Goal: Information Seeking & Learning: Learn about a topic

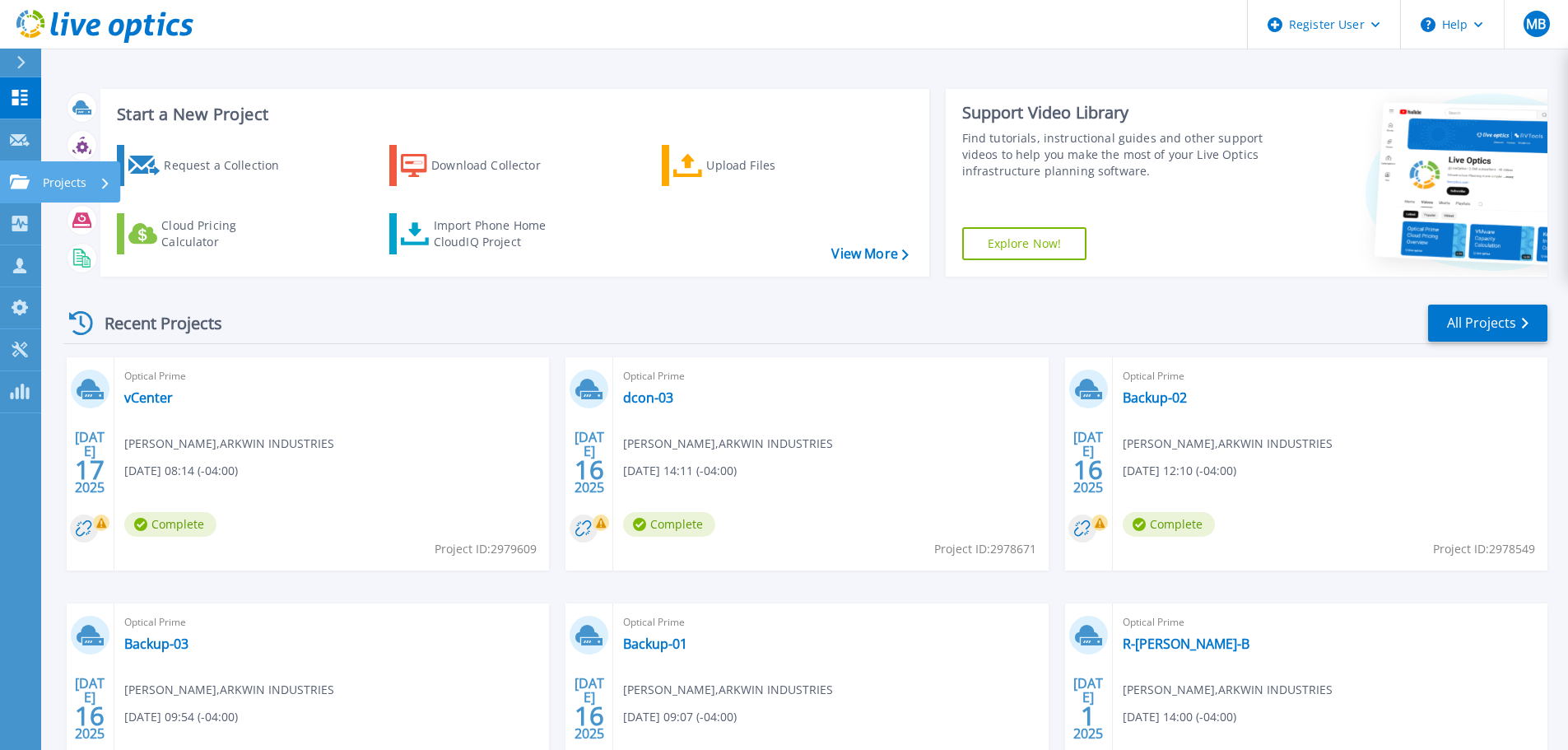
click at [55, 177] on p "Projects" at bounding box center [64, 183] width 43 height 43
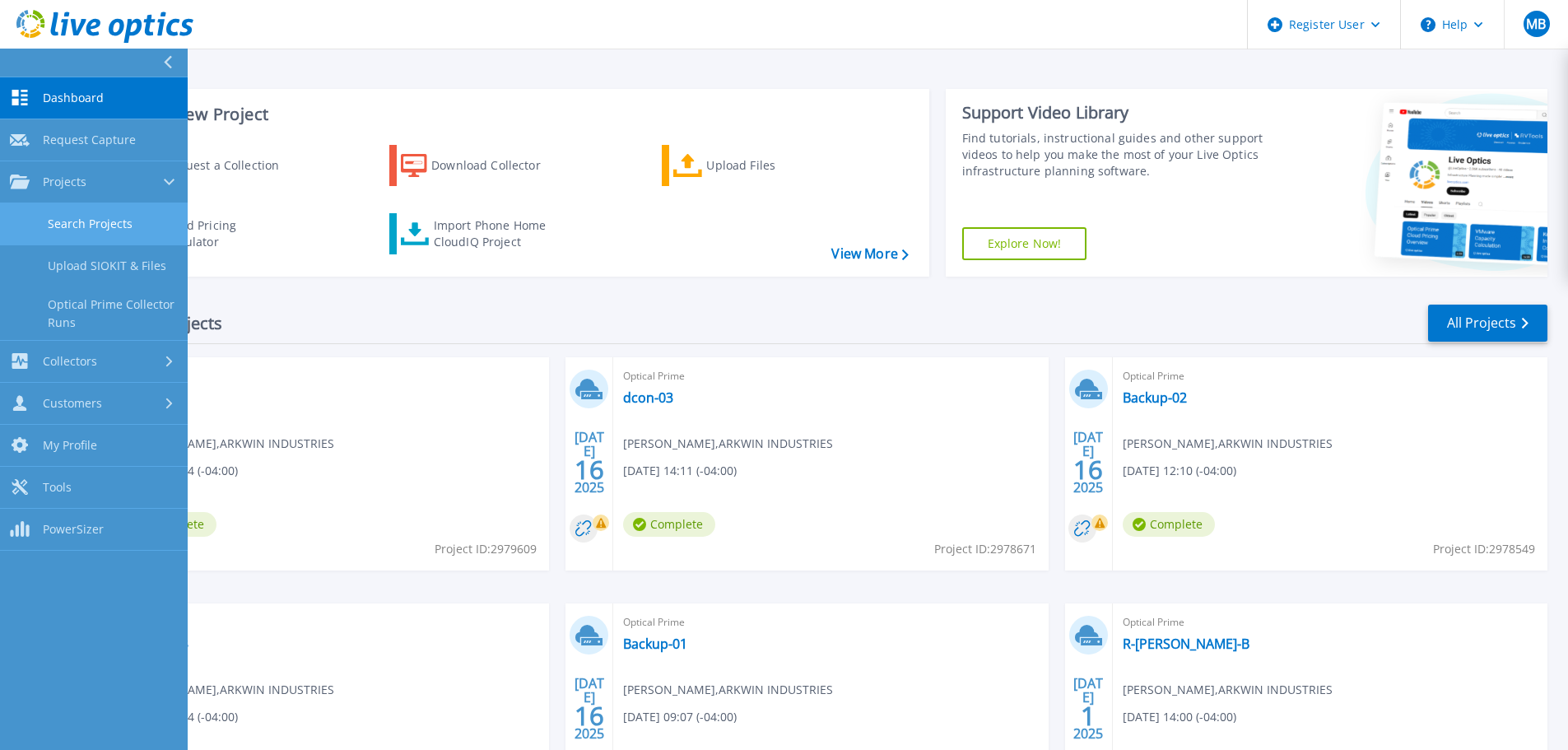
click at [129, 219] on link "Search Projects" at bounding box center [94, 224] width 188 height 42
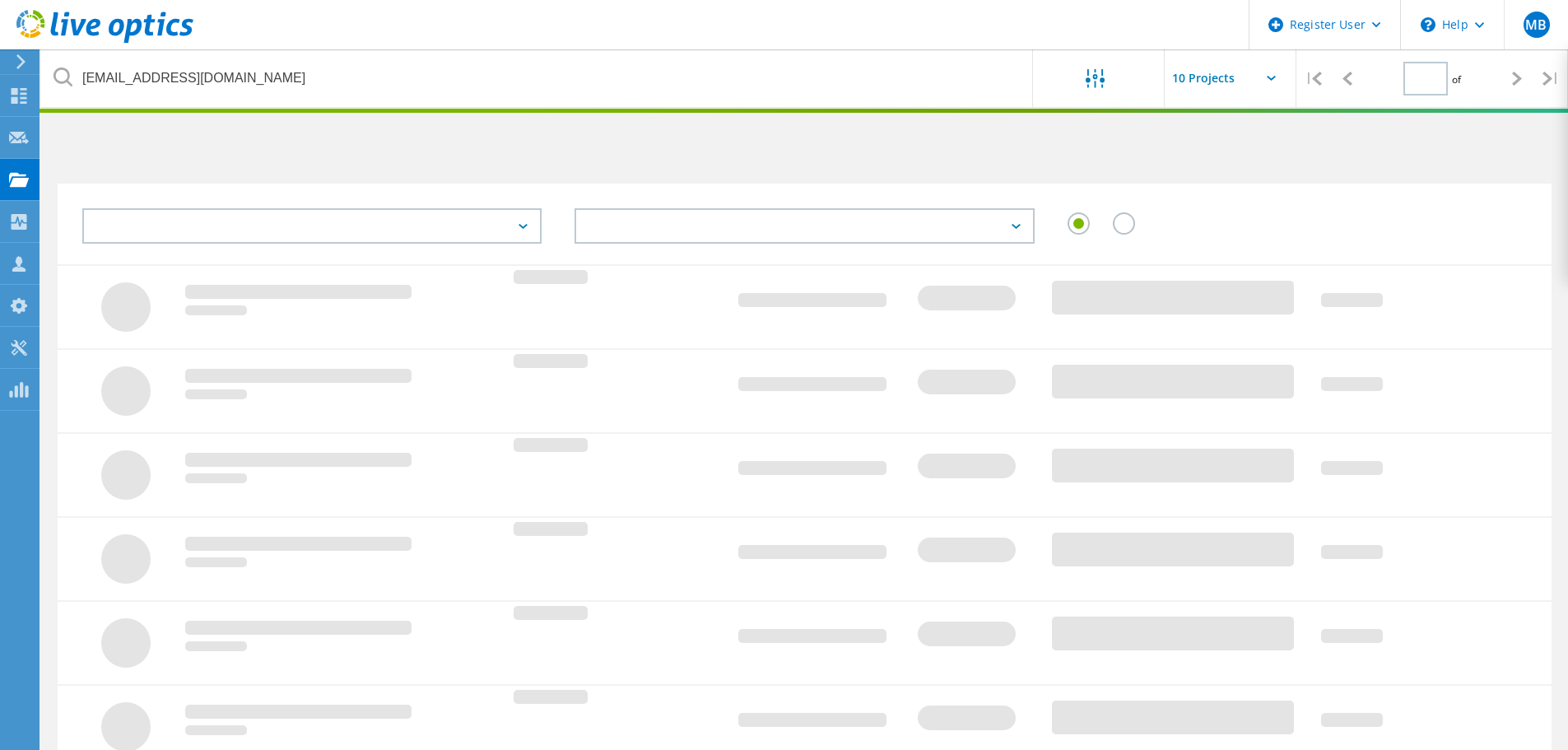
type input "1"
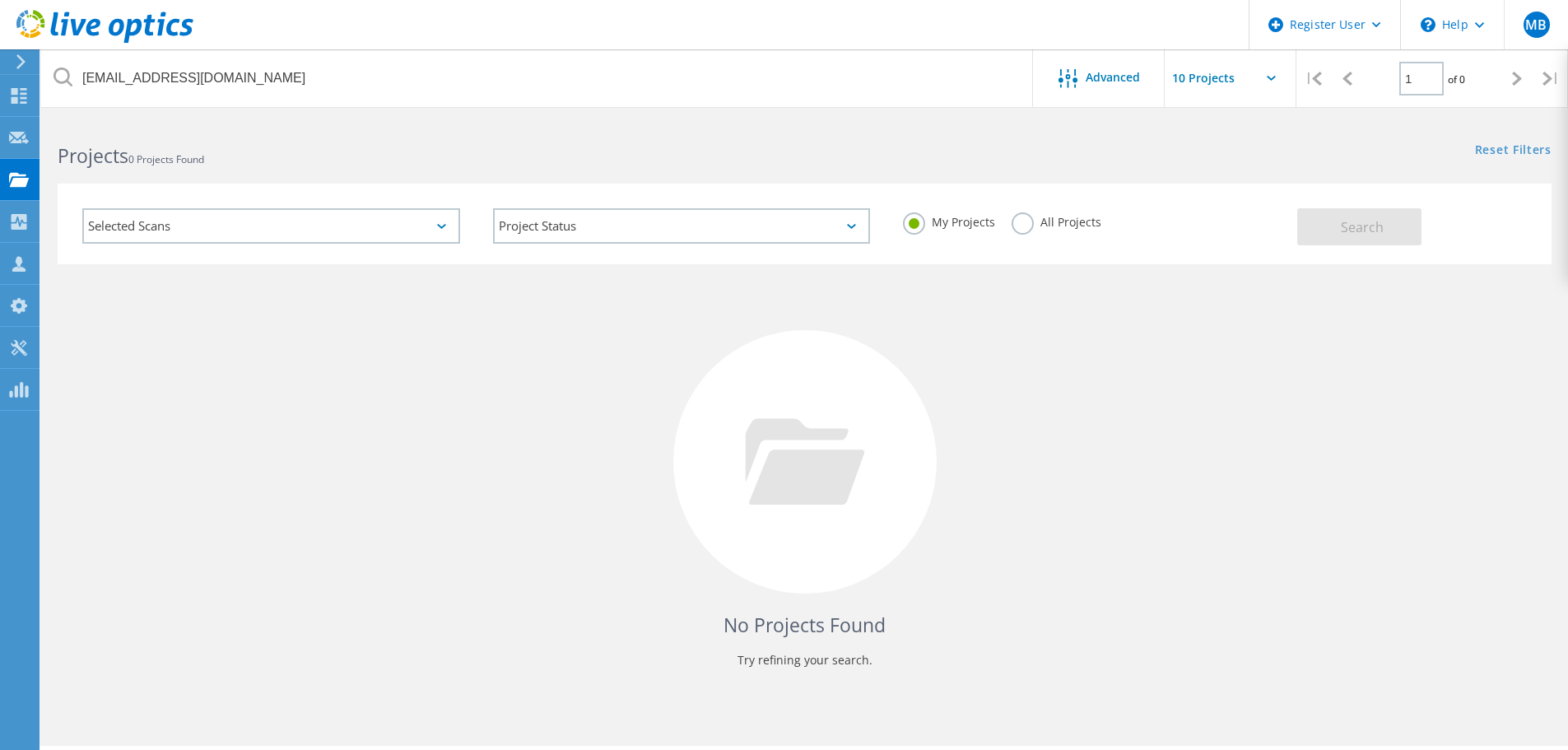
click at [1026, 218] on label "All Projects" at bounding box center [1056, 220] width 90 height 16
click at [0, 0] on input "All Projects" at bounding box center [0, 0] width 0 height 0
click at [1339, 216] on button "Search" at bounding box center [1359, 227] width 124 height 37
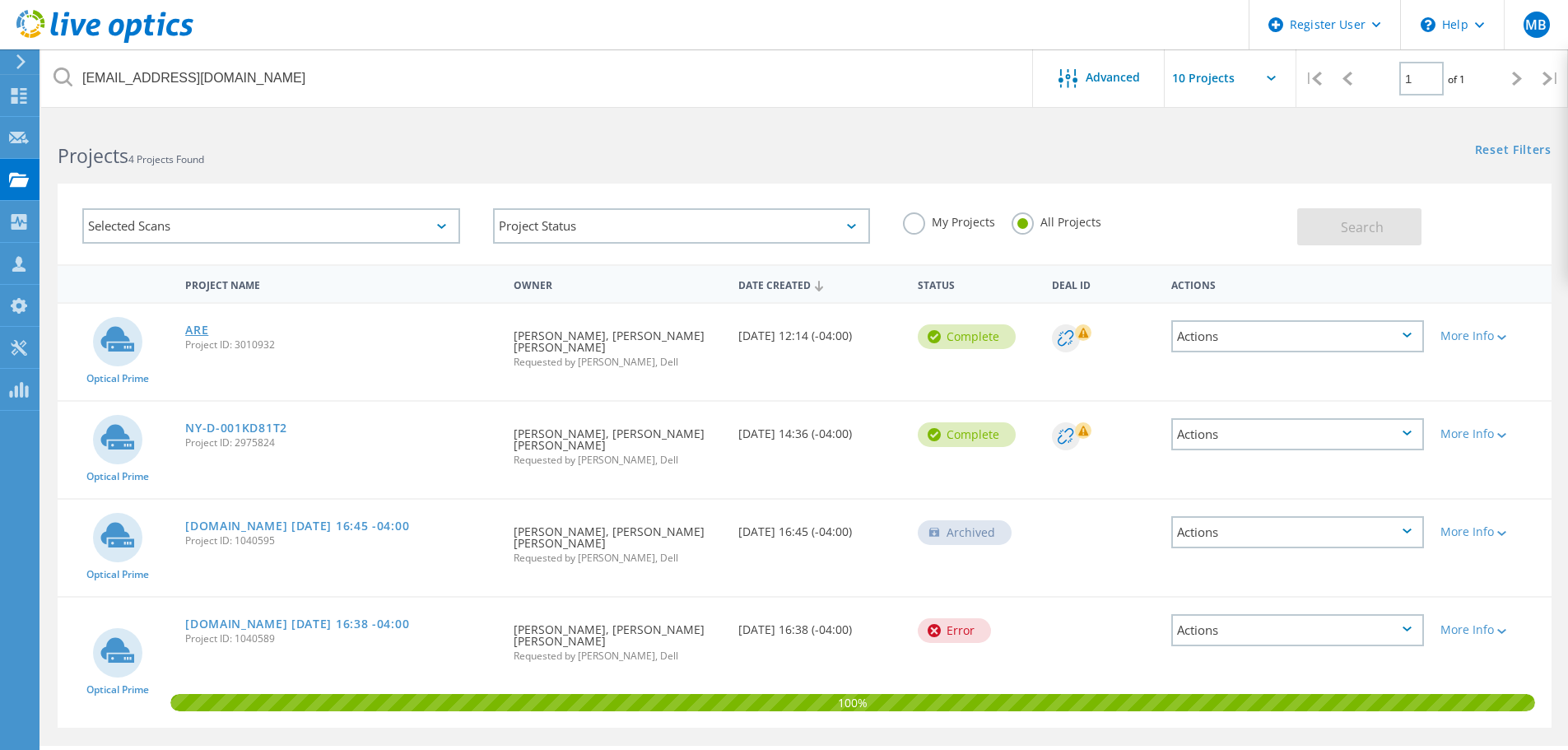
click at [203, 330] on link "ARE" at bounding box center [196, 329] width 23 height 11
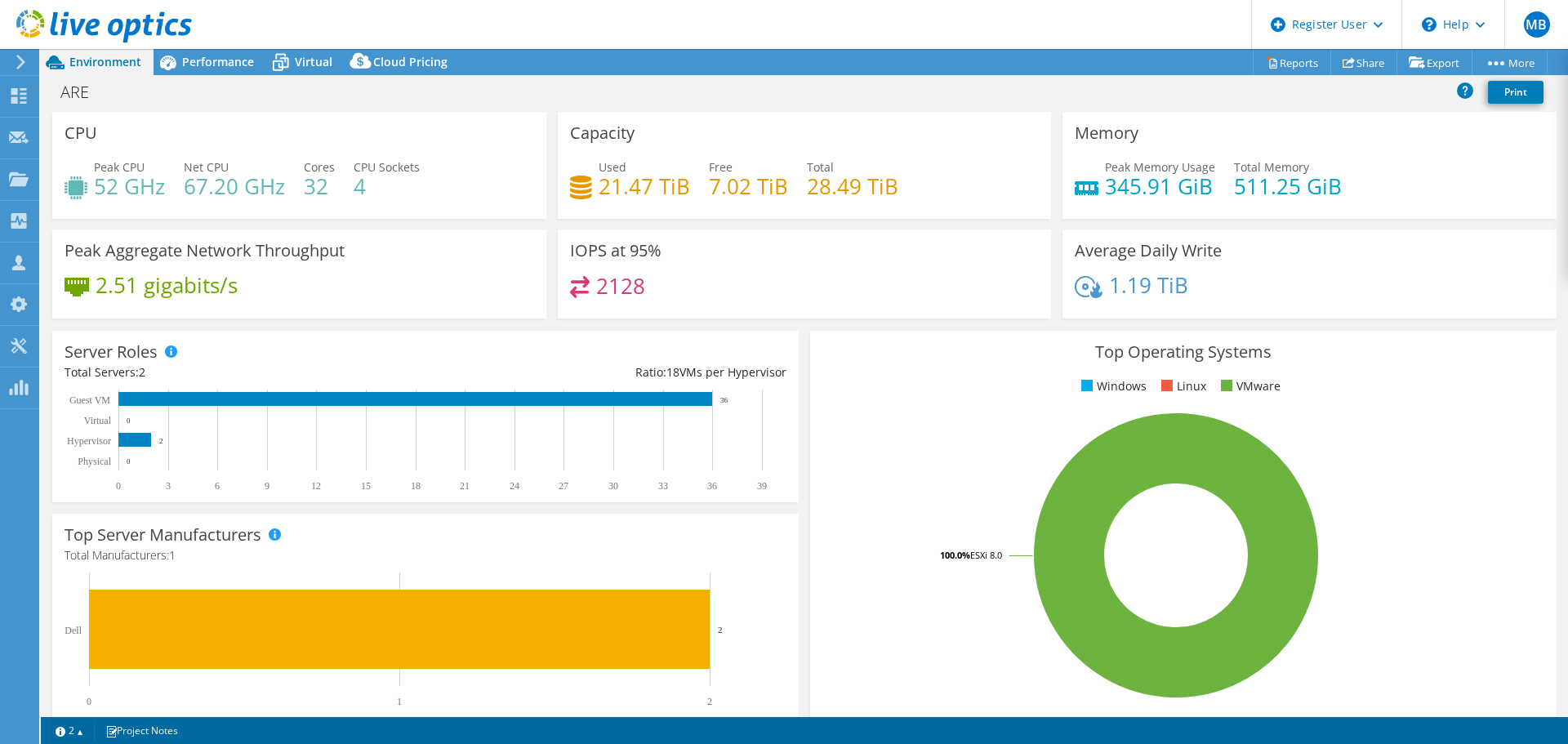
click at [195, 43] on header "MB Dell User Matt Blue Matt.Blue@dell.com Dell My Profile Log Out \n Help Explo…" at bounding box center [784, 24] width 1568 height 49
click at [195, 56] on span "Performance" at bounding box center [217, 62] width 72 height 16
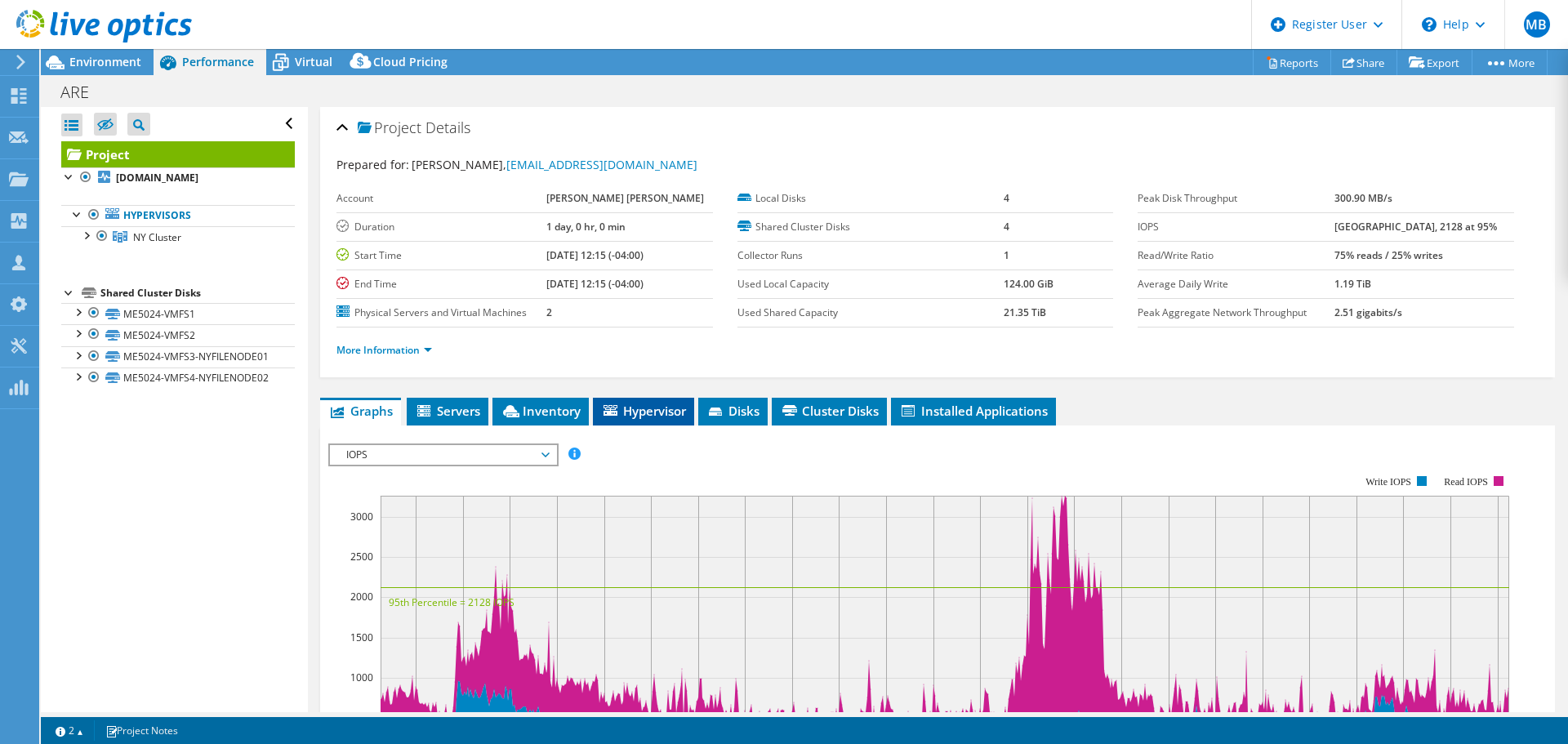
click at [672, 407] on span "Hypervisor" at bounding box center [643, 410] width 85 height 16
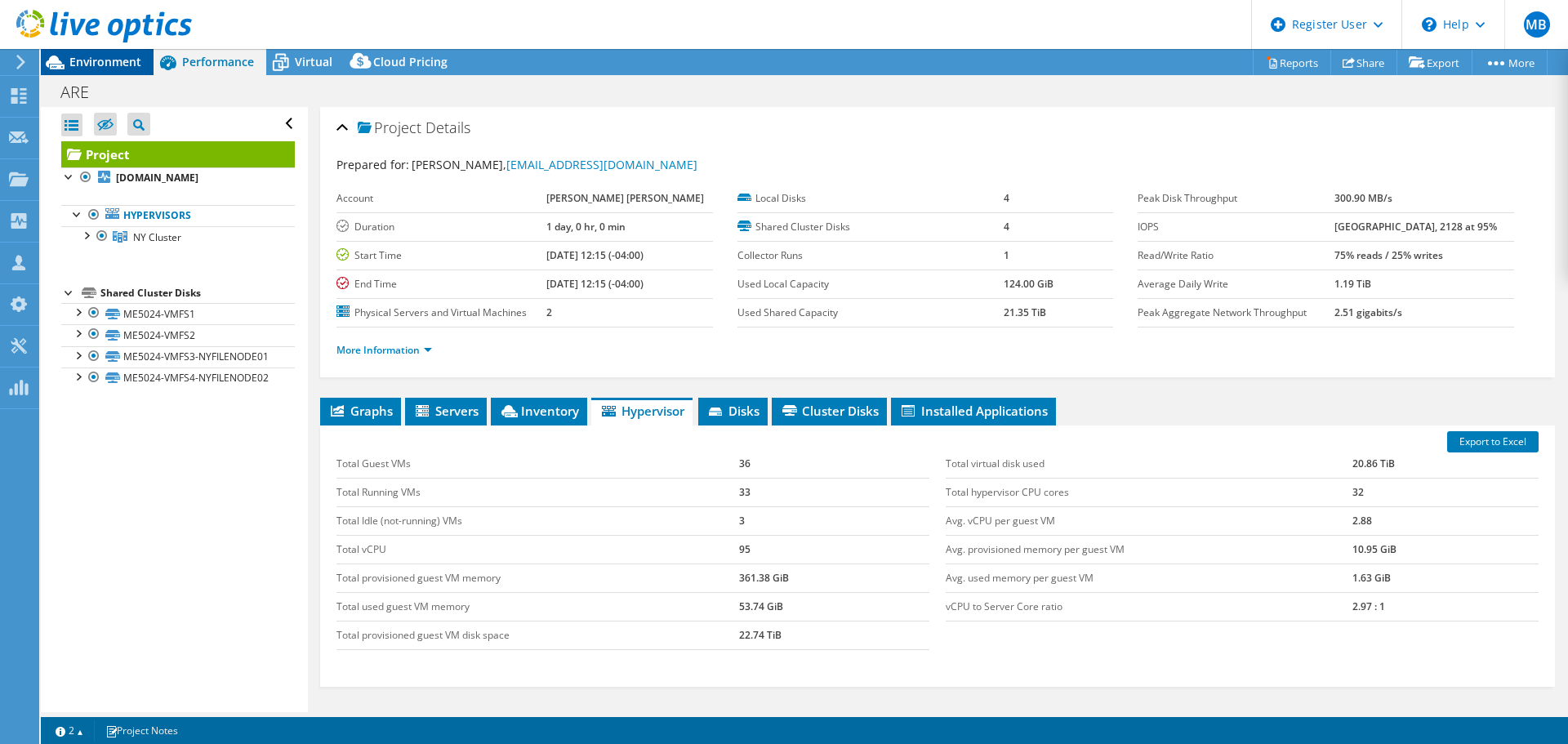
click at [113, 67] on span "Environment" at bounding box center [104, 62] width 72 height 16
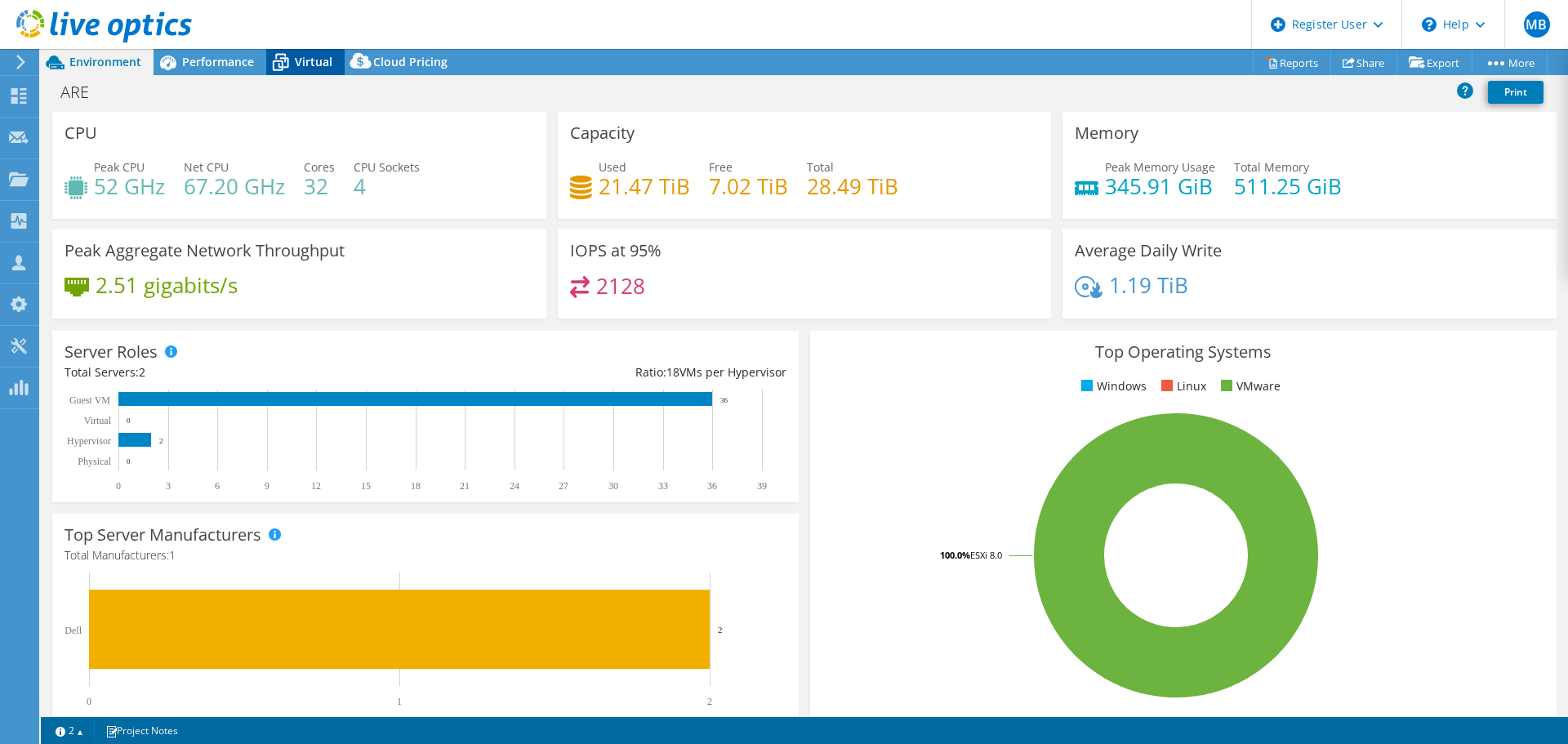
click at [289, 56] on icon at bounding box center [280, 62] width 28 height 28
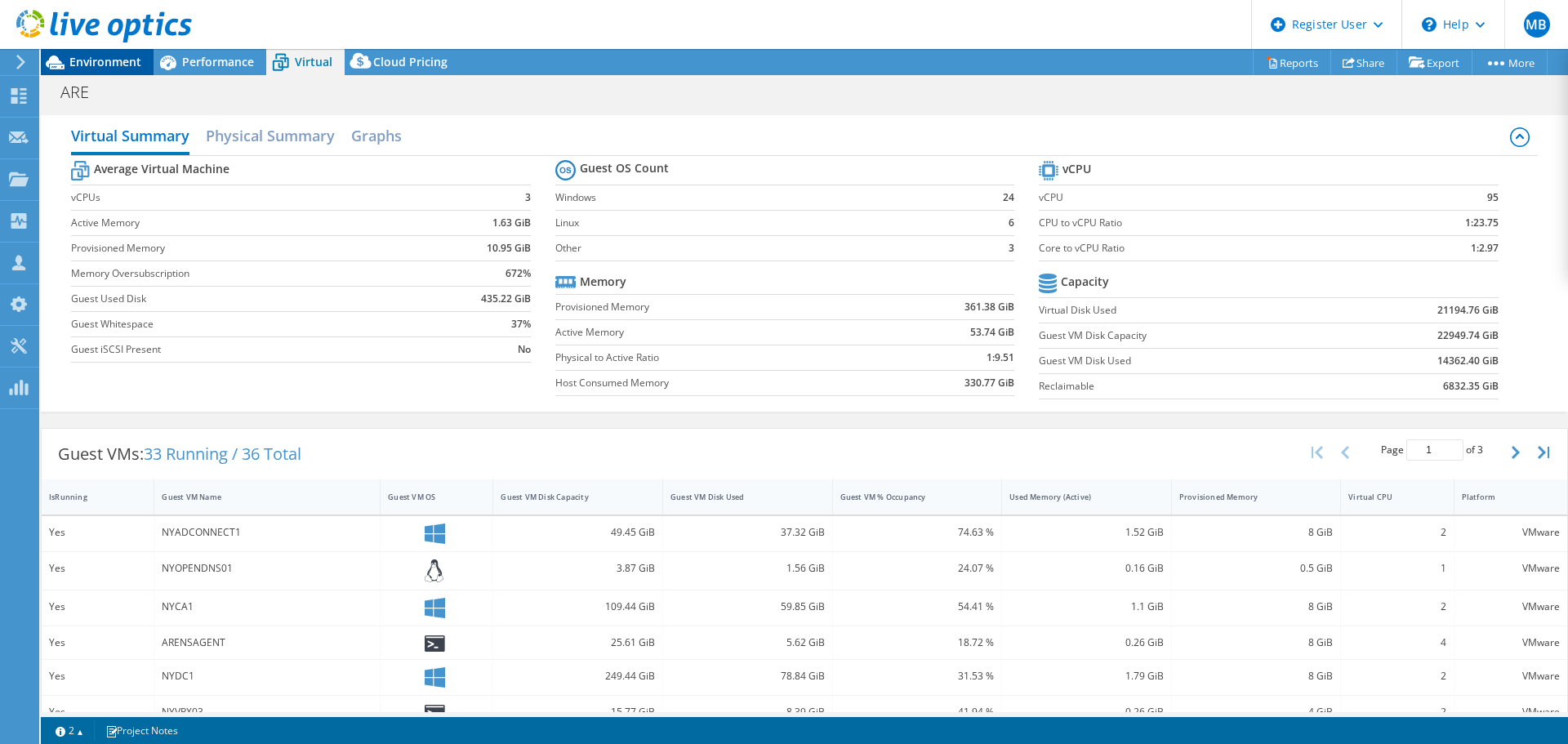
click at [97, 59] on span "Environment" at bounding box center [104, 62] width 72 height 16
